Goal: Task Accomplishment & Management: Manage account settings

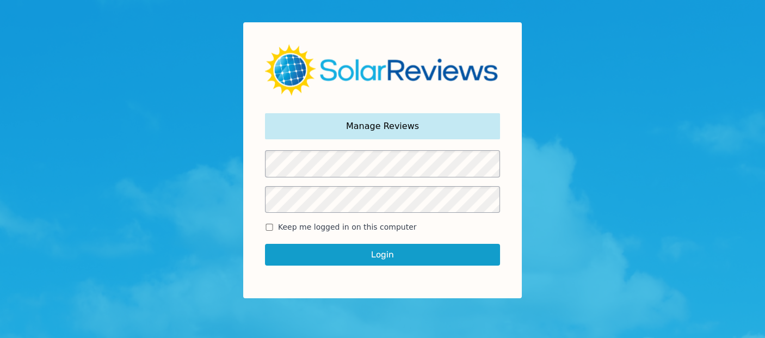
click at [300, 225] on span "Keep me logged in on this computer" at bounding box center [347, 227] width 139 height 11
click at [274, 225] on input "Keep me logged in on this computer" at bounding box center [269, 227] width 9 height 7
checkbox input "true"
click at [353, 257] on button "Login" at bounding box center [382, 255] width 235 height 22
click at [384, 253] on button "Login" at bounding box center [382, 255] width 235 height 22
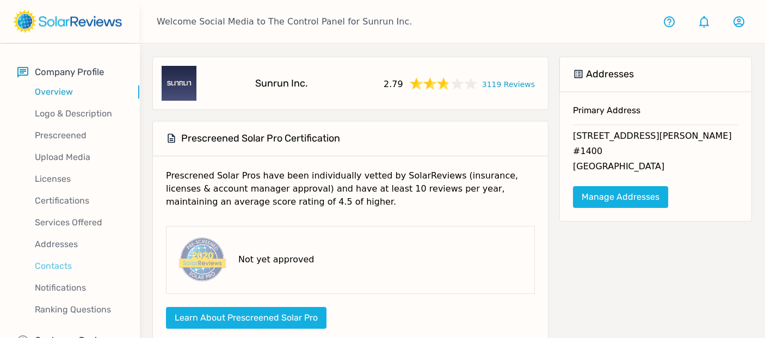
scroll to position [31, 0]
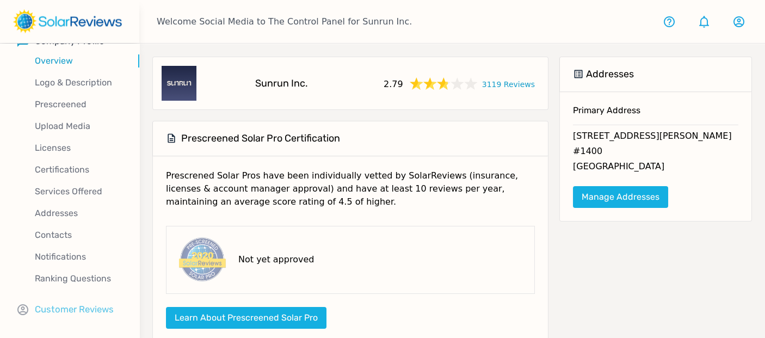
click at [79, 308] on p "Customer Reviews" at bounding box center [74, 310] width 79 height 14
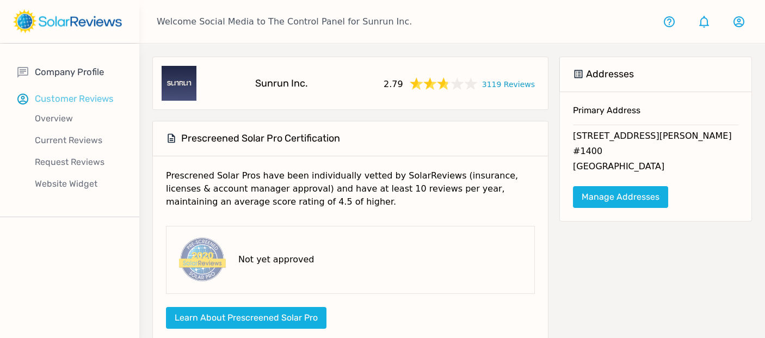
scroll to position [0, 0]
click at [85, 142] on p "Current Reviews" at bounding box center [78, 140] width 122 height 13
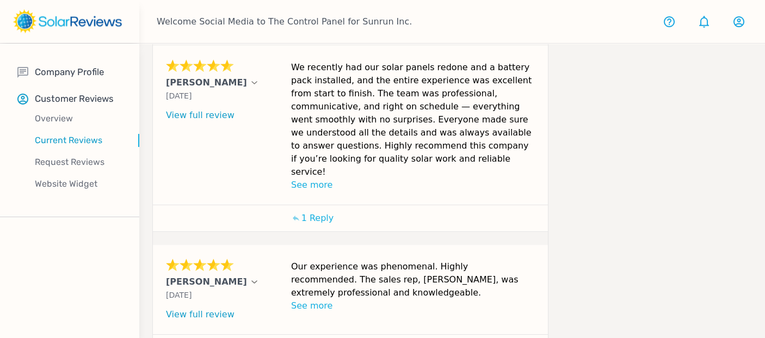
scroll to position [405, 0]
